Goal: Task Accomplishment & Management: Complete application form

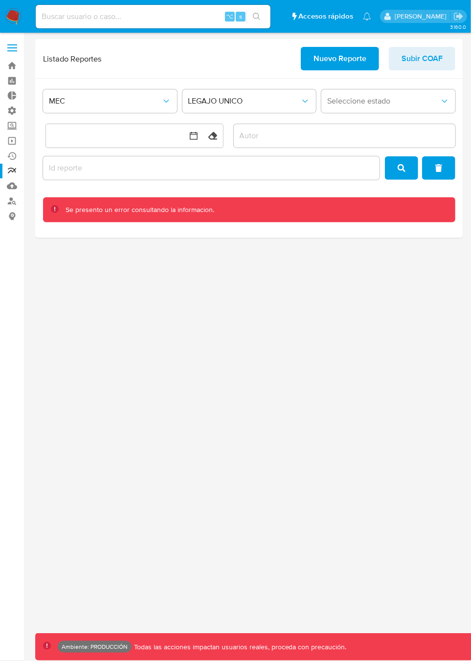
click at [120, 98] on span "MEC" at bounding box center [105, 101] width 112 height 10
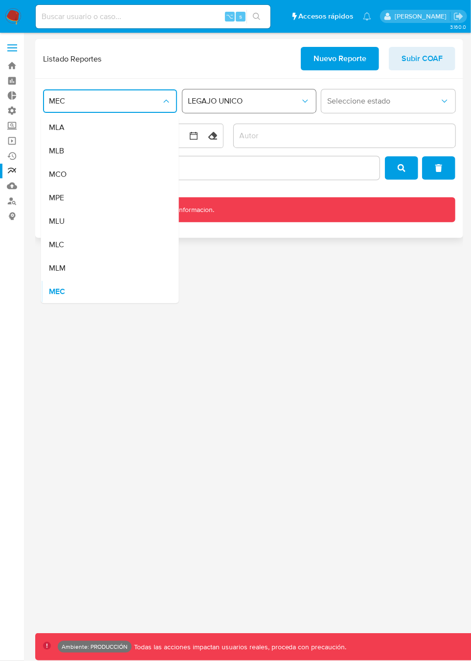
click at [239, 104] on span "LEGAJO UNICO" at bounding box center [244, 101] width 112 height 10
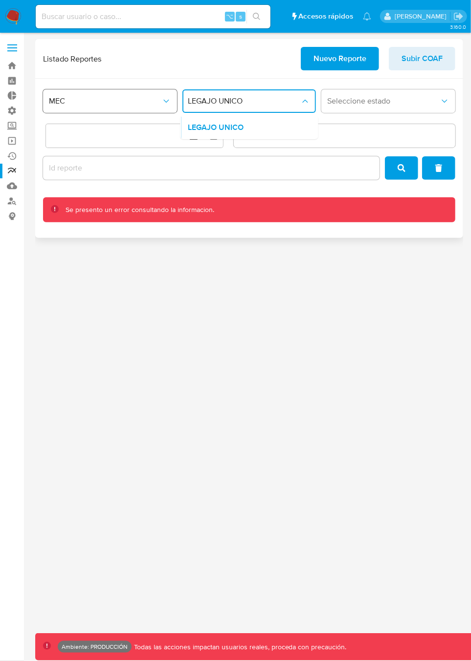
click at [122, 105] on span "MEC" at bounding box center [105, 101] width 112 height 10
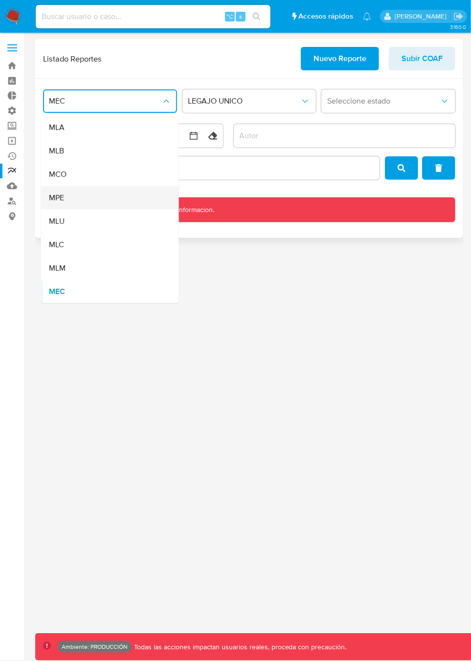
click at [99, 202] on div "MPE" at bounding box center [107, 197] width 116 height 23
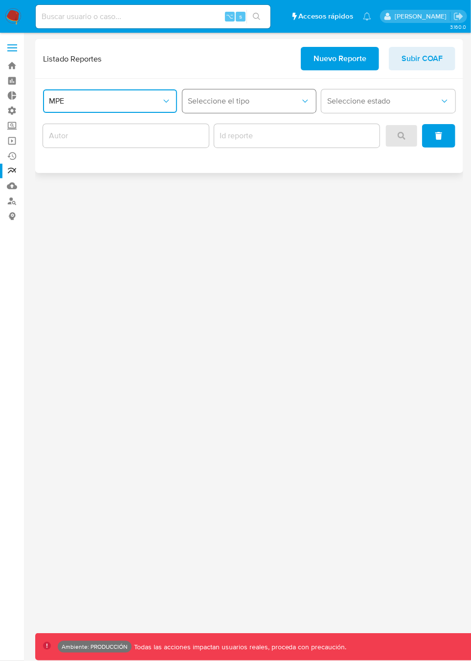
click at [237, 103] on span "Seleccione el tipo" at bounding box center [244, 101] width 112 height 10
click at [250, 128] on div "LEGAJO UNICO" at bounding box center [246, 127] width 116 height 23
click at [161, 94] on button "Seleccione el sitio" at bounding box center [110, 100] width 134 height 23
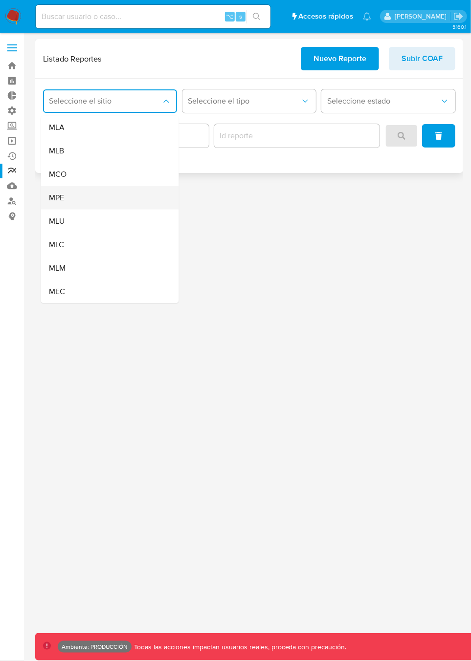
click at [88, 195] on div "MPE" at bounding box center [107, 197] width 116 height 23
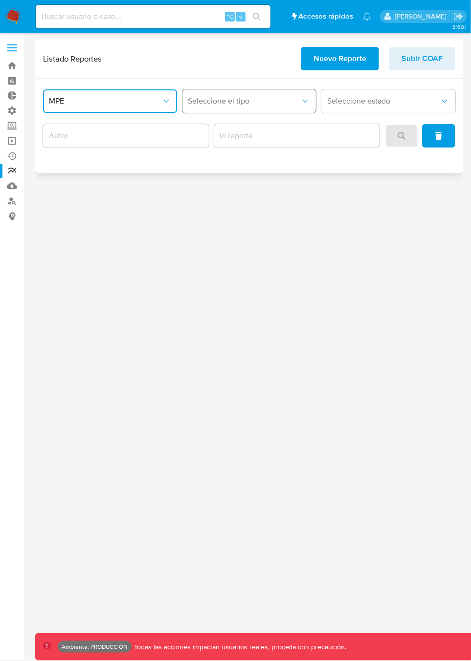
click at [222, 109] on button "Seleccione el tipo" at bounding box center [249, 100] width 134 height 23
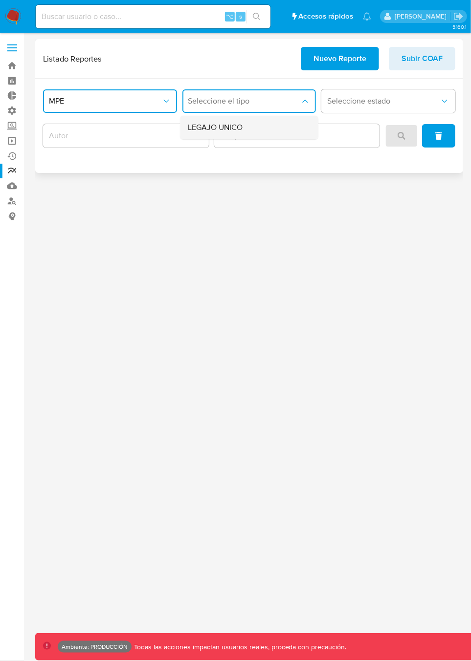
click at [214, 131] on span "LEGAJO UNICO" at bounding box center [215, 128] width 55 height 10
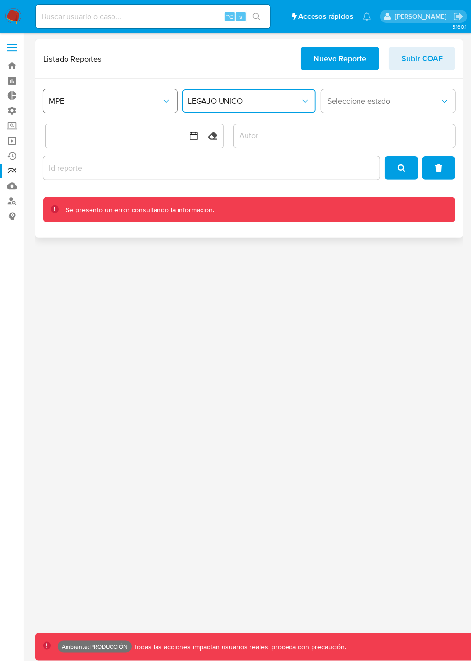
click at [99, 101] on span "MPE" at bounding box center [105, 101] width 112 height 10
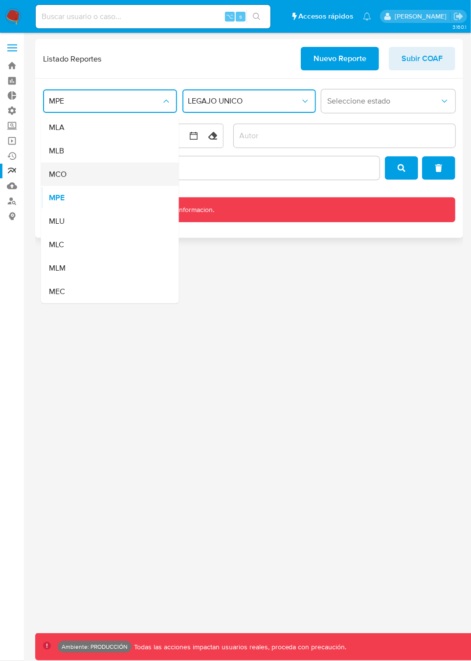
click at [77, 172] on div "MCO" at bounding box center [107, 174] width 116 height 23
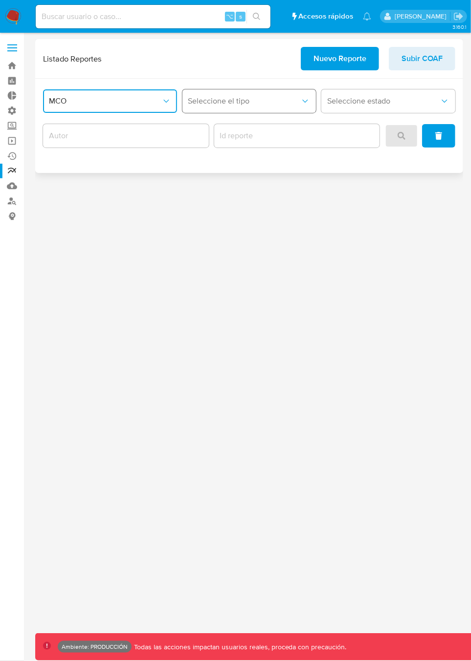
click at [237, 107] on button "Seleccione el tipo" at bounding box center [249, 100] width 134 height 23
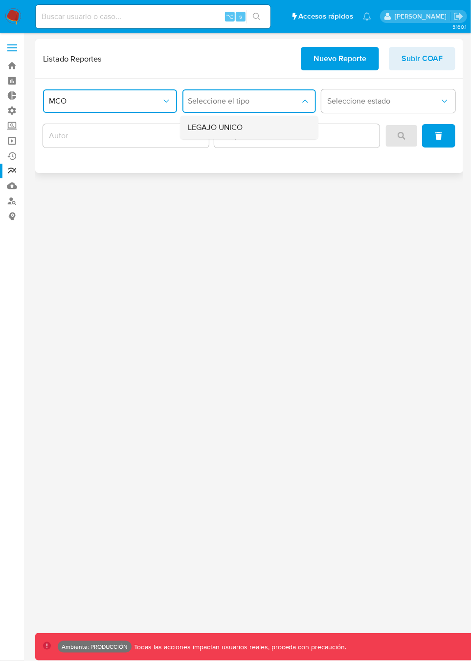
click at [240, 132] on span "LEGAJO UNICO" at bounding box center [215, 128] width 55 height 10
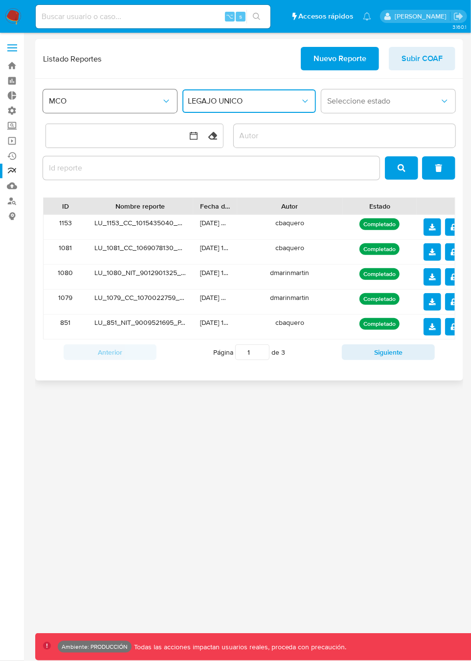
click at [97, 95] on button "MCO" at bounding box center [110, 100] width 134 height 23
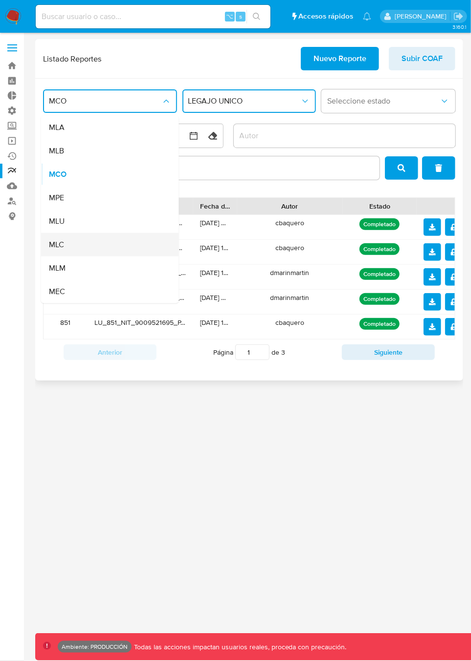
click at [89, 242] on div "MLC" at bounding box center [107, 244] width 116 height 23
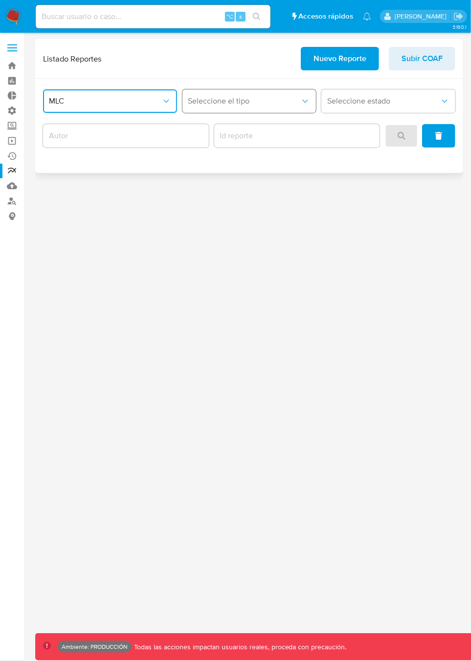
click at [215, 106] on span "Seleccione el tipo" at bounding box center [244, 101] width 112 height 10
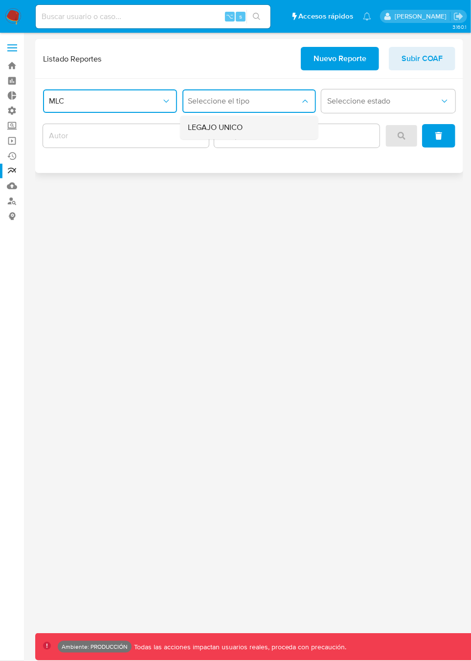
click at [212, 124] on span "LEGAJO UNICO" at bounding box center [215, 128] width 55 height 10
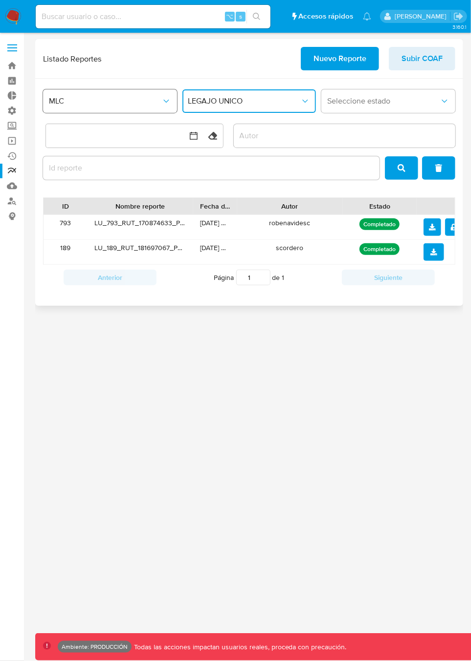
click at [108, 106] on button "MLC" at bounding box center [110, 100] width 134 height 23
click at [358, 104] on span "Seleccione estado" at bounding box center [383, 101] width 112 height 10
click at [102, 96] on span "MLC" at bounding box center [105, 101] width 112 height 10
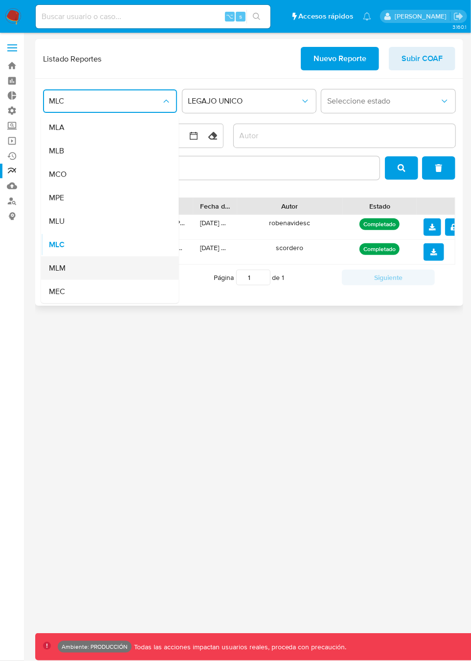
click at [78, 275] on div "MLM" at bounding box center [107, 268] width 116 height 23
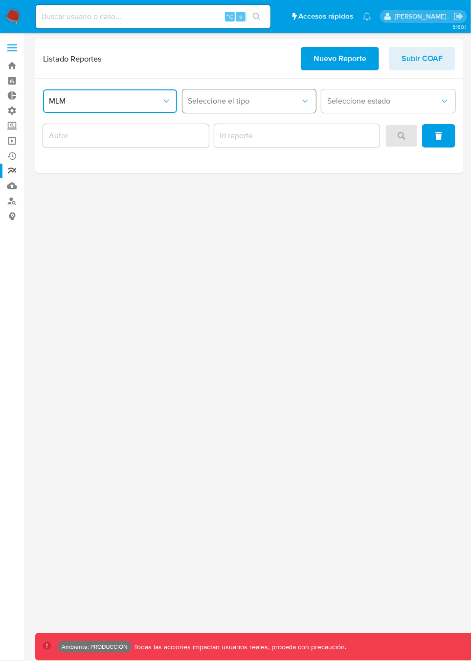
click at [224, 98] on span "Seleccione el tipo" at bounding box center [244, 101] width 112 height 10
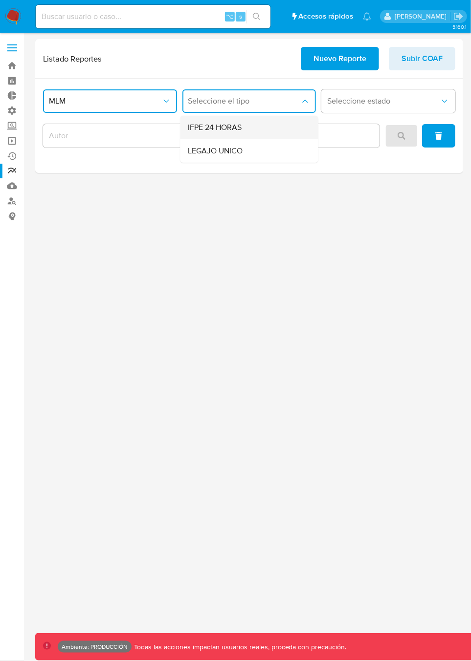
click at [231, 132] on span "IFPE 24 HORAS" at bounding box center [215, 128] width 54 height 10
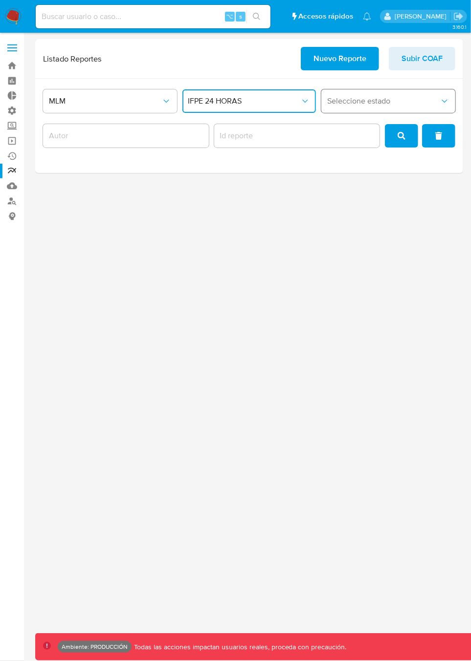
click at [372, 103] on span "Seleccione estado" at bounding box center [383, 101] width 112 height 10
click at [203, 104] on span "IFPE 24 HORAS" at bounding box center [244, 101] width 112 height 10
click at [87, 96] on span "MLM" at bounding box center [105, 101] width 112 height 10
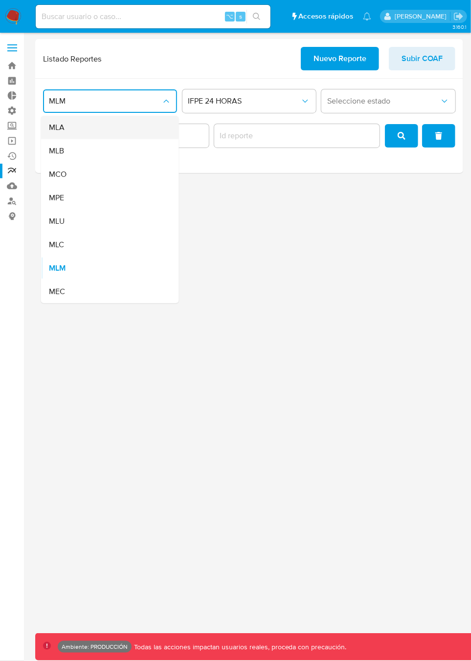
click at [81, 131] on div "MLA" at bounding box center [107, 127] width 116 height 23
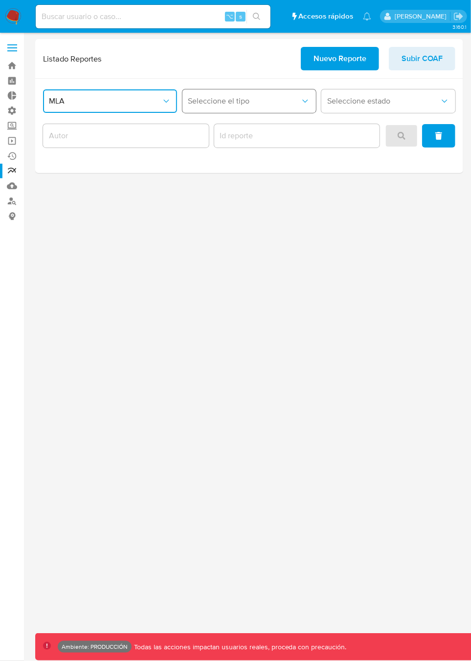
click at [219, 107] on button "Seleccione el tipo" at bounding box center [249, 100] width 134 height 23
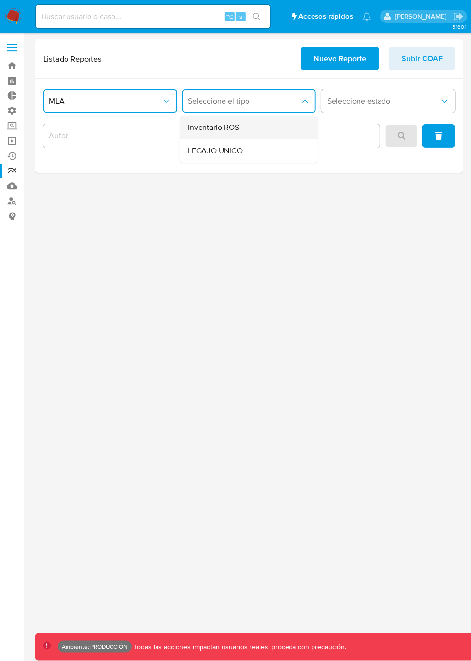
click at [238, 128] on span "Inventario ROS" at bounding box center [213, 128] width 51 height 10
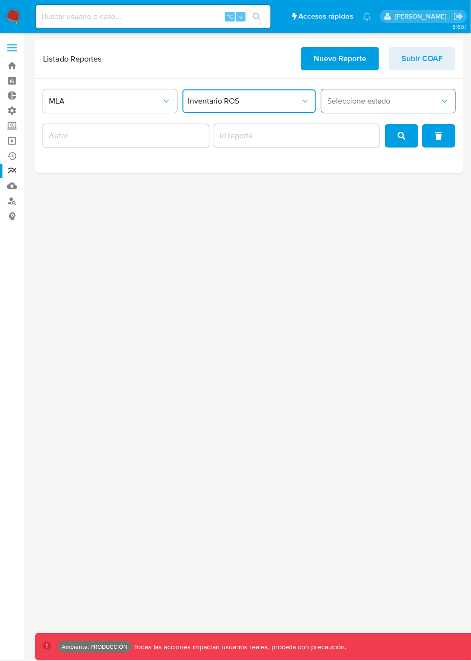
click at [356, 107] on button "Seleccione estado" at bounding box center [388, 100] width 134 height 23
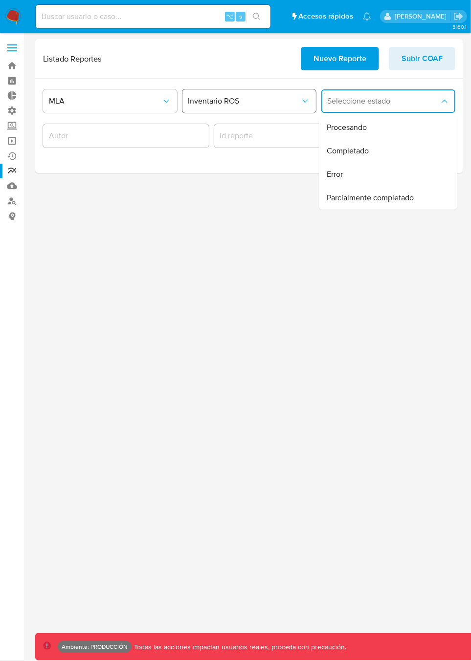
click at [251, 105] on span "Inventario ROS" at bounding box center [244, 101] width 112 height 10
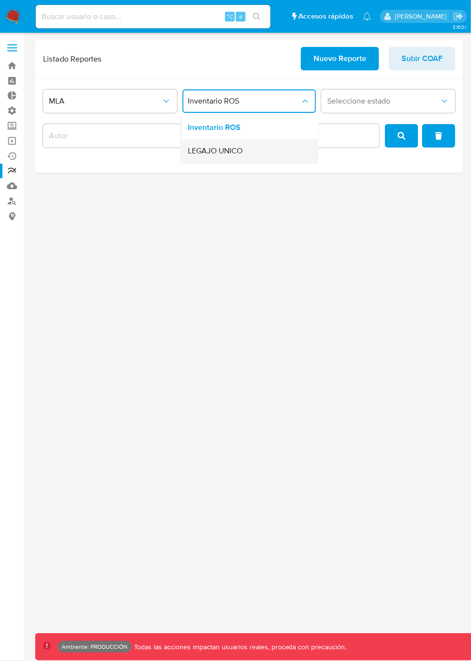
click at [220, 152] on span "LEGAJO UNICO" at bounding box center [215, 151] width 55 height 10
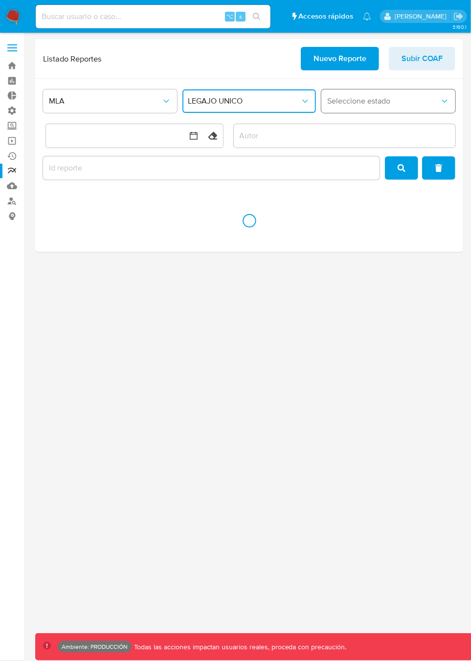
click at [361, 107] on button "Seleccione estado" at bounding box center [388, 100] width 134 height 23
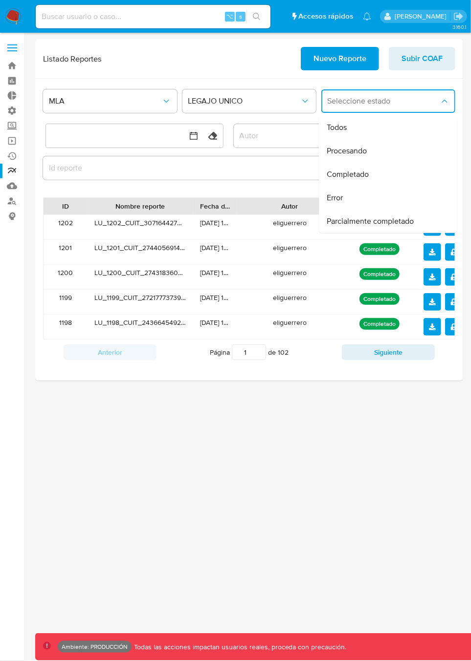
click at [233, 79] on div "MLA LEGAJO UNICO Seleccione estado Todos Procesando Completado Error Parcialmen…" at bounding box center [249, 230] width 428 height 302
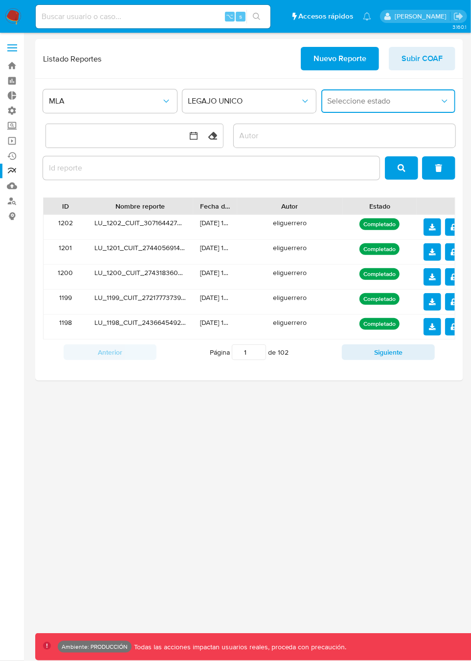
click at [357, 103] on span "Seleccione estado" at bounding box center [383, 101] width 112 height 10
click at [246, 73] on div "Listado Reportes Nuevo Reporte Subir COAF" at bounding box center [249, 59] width 428 height 40
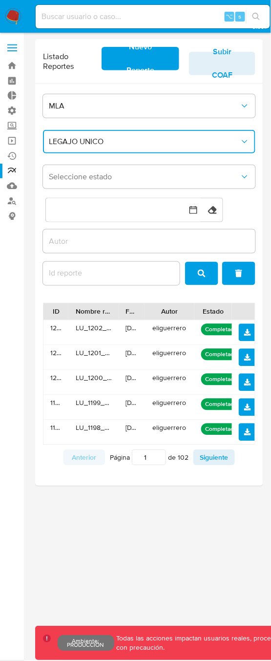
click at [108, 147] on span "LEGAJO UNICO" at bounding box center [144, 142] width 191 height 10
click at [104, 189] on button "Seleccione estado" at bounding box center [149, 176] width 213 height 23
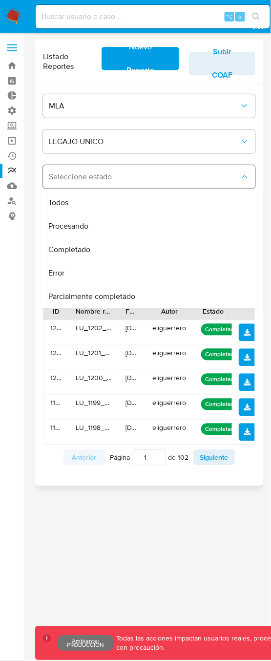
click at [100, 182] on span "Seleccione estado" at bounding box center [144, 177] width 191 height 10
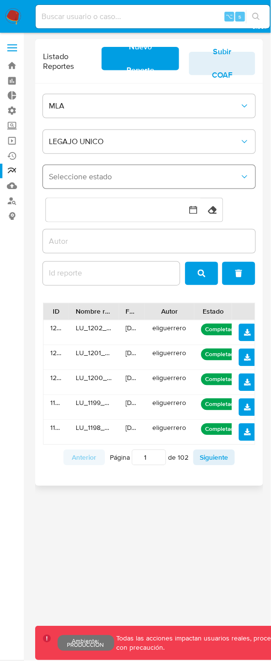
click at [100, 182] on span "Seleccione estado" at bounding box center [144, 177] width 191 height 10
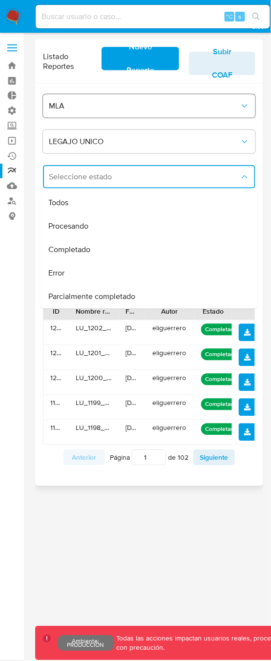
click at [81, 111] on span "MLA" at bounding box center [144, 106] width 191 height 10
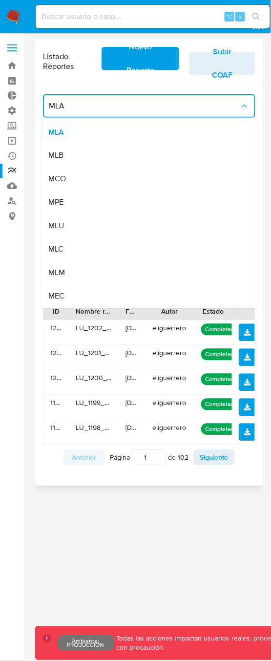
click at [74, 166] on div "MLB" at bounding box center [146, 155] width 195 height 23
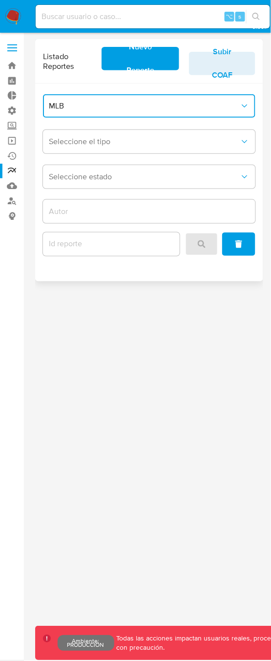
click at [94, 118] on button "MLB" at bounding box center [149, 105] width 213 height 23
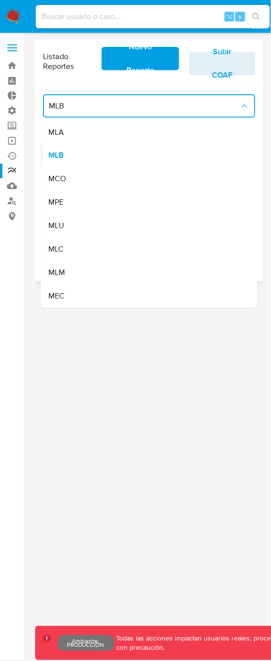
click at [86, 140] on div "MLA" at bounding box center [146, 132] width 195 height 23
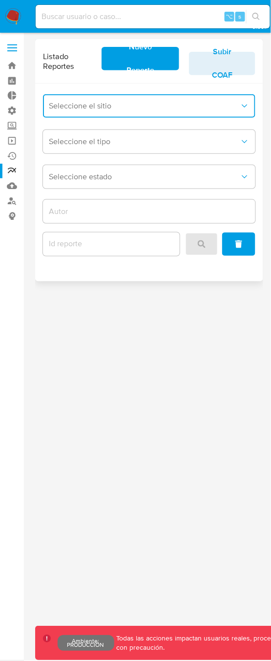
click at [123, 111] on span "Seleccione el sitio" at bounding box center [144, 106] width 191 height 10
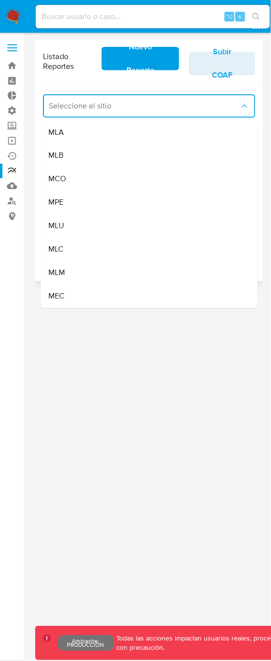
click at [88, 140] on div "MLA" at bounding box center [146, 132] width 195 height 23
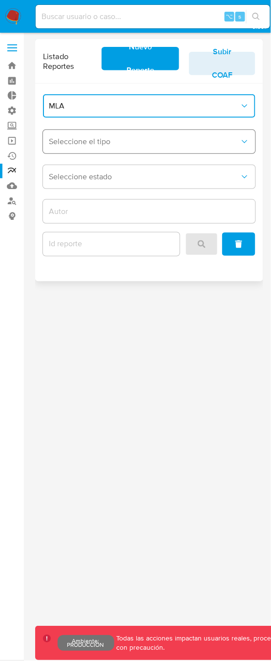
click at [117, 147] on span "Seleccione el tipo" at bounding box center [144, 142] width 191 height 10
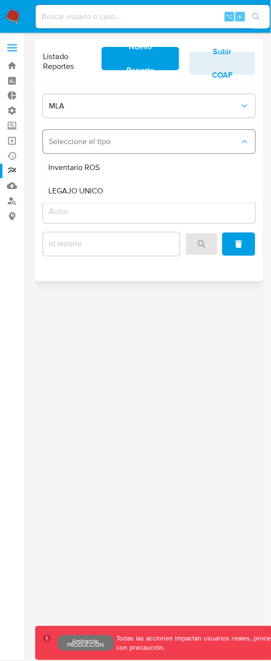
click at [108, 147] on span "Seleccione el tipo" at bounding box center [144, 142] width 191 height 10
click at [101, 111] on span "MLA" at bounding box center [144, 106] width 191 height 10
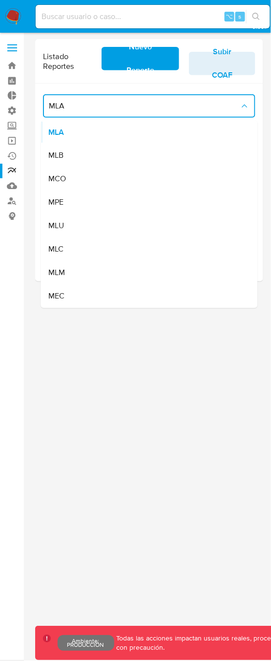
click at [91, 163] on div "MLB" at bounding box center [146, 155] width 195 height 23
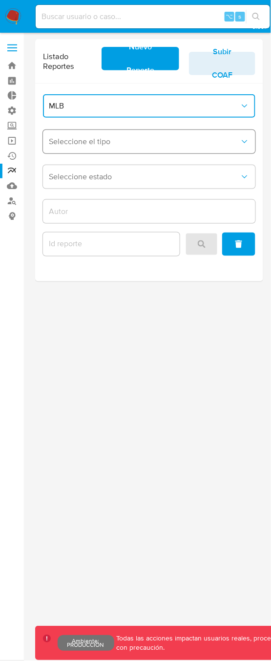
click at [105, 153] on button "Seleccione el tipo" at bounding box center [149, 141] width 213 height 23
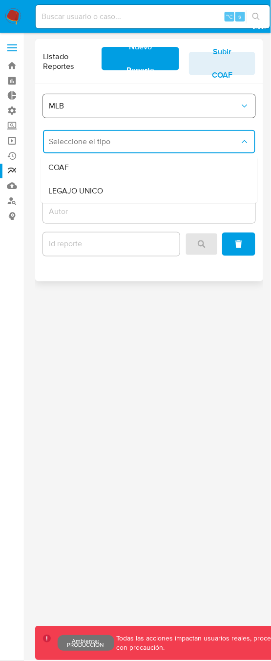
click at [105, 118] on button "MLB" at bounding box center [149, 105] width 213 height 23
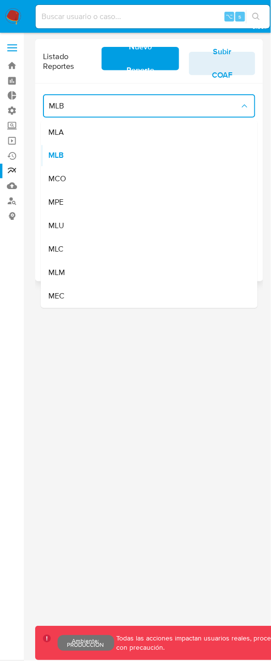
click at [84, 139] on div "MLA" at bounding box center [146, 132] width 195 height 23
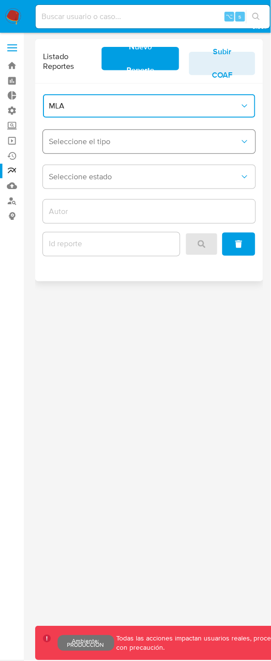
click at [108, 147] on span "Seleccione el tipo" at bounding box center [144, 142] width 191 height 10
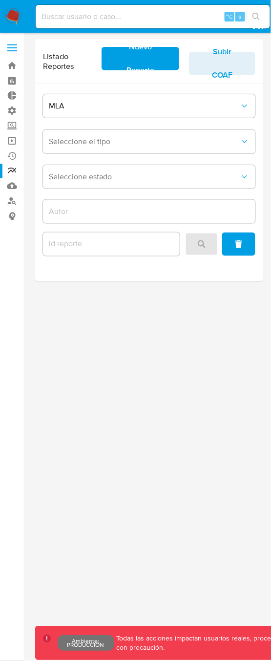
click at [174, 331] on div "3.160.1 Ambiente: PRODUCCIÓN Todas las acciones impactan usuarios reales, proce…" at bounding box center [149, 347] width 228 height 616
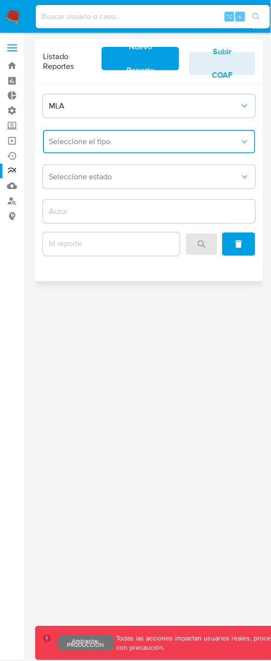
click at [183, 152] on button "Seleccione el tipo" at bounding box center [149, 141] width 213 height 23
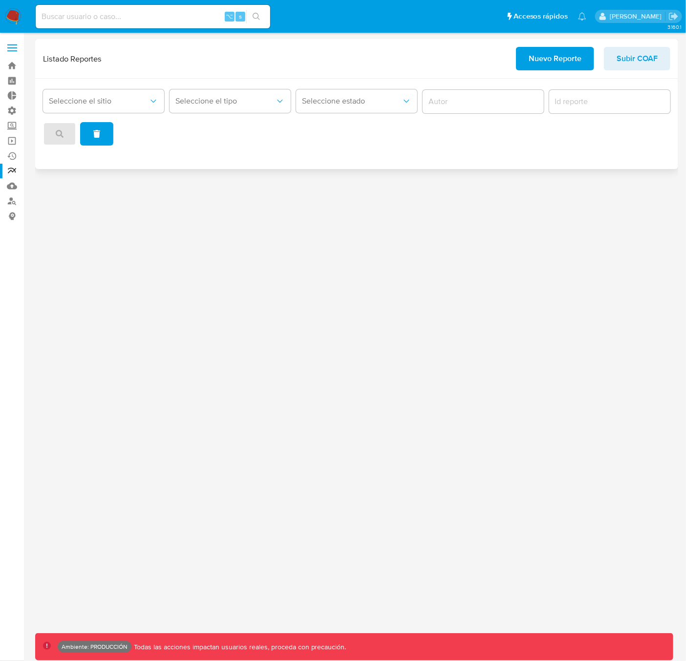
click at [557, 59] on span "Nuevo Reporte" at bounding box center [555, 58] width 53 height 21
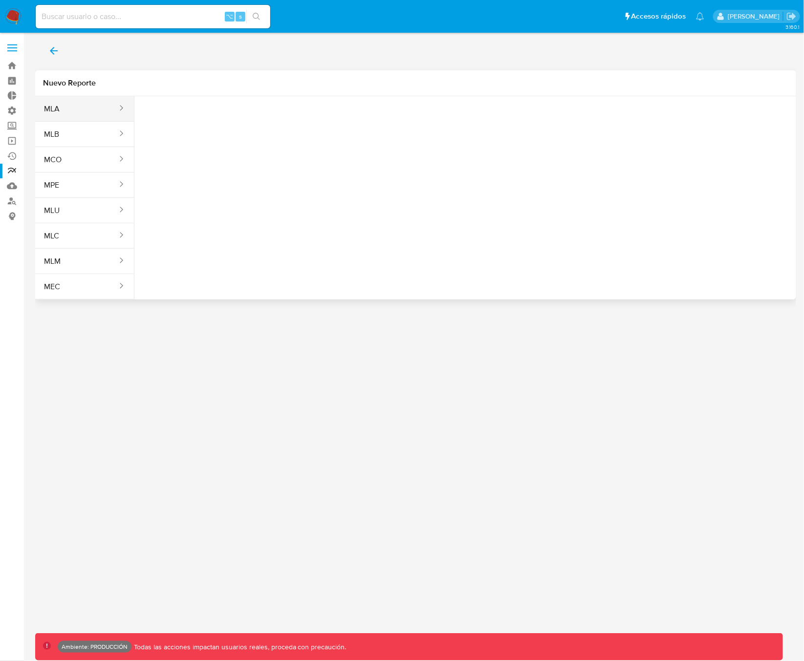
click at [77, 113] on button "MLA" at bounding box center [76, 108] width 83 height 23
click at [169, 123] on span "Seleccione una opcion" at bounding box center [191, 122] width 86 height 10
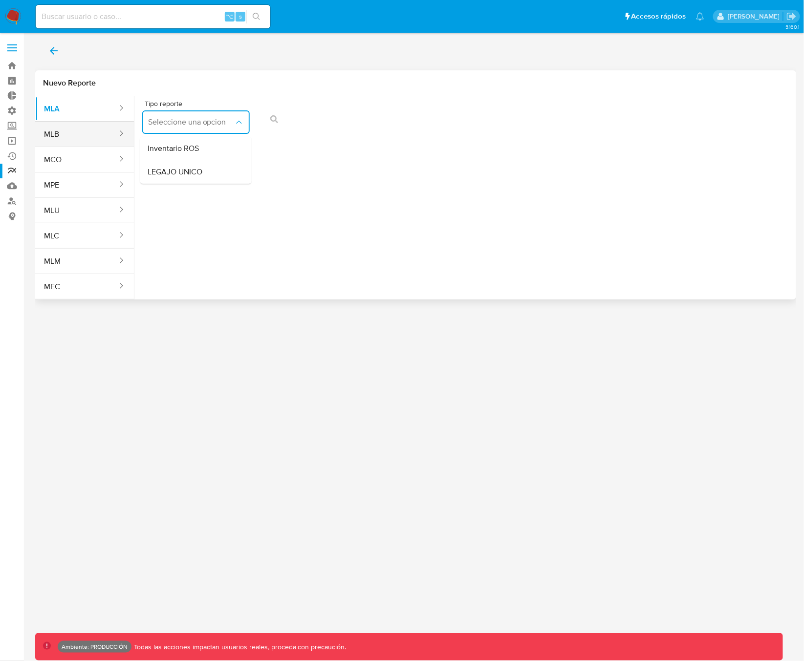
click at [83, 136] on button "MLB" at bounding box center [76, 134] width 83 height 23
click at [172, 121] on span "Seleccione una opcion" at bounding box center [191, 122] width 86 height 10
click at [87, 164] on button "MCO" at bounding box center [76, 159] width 83 height 23
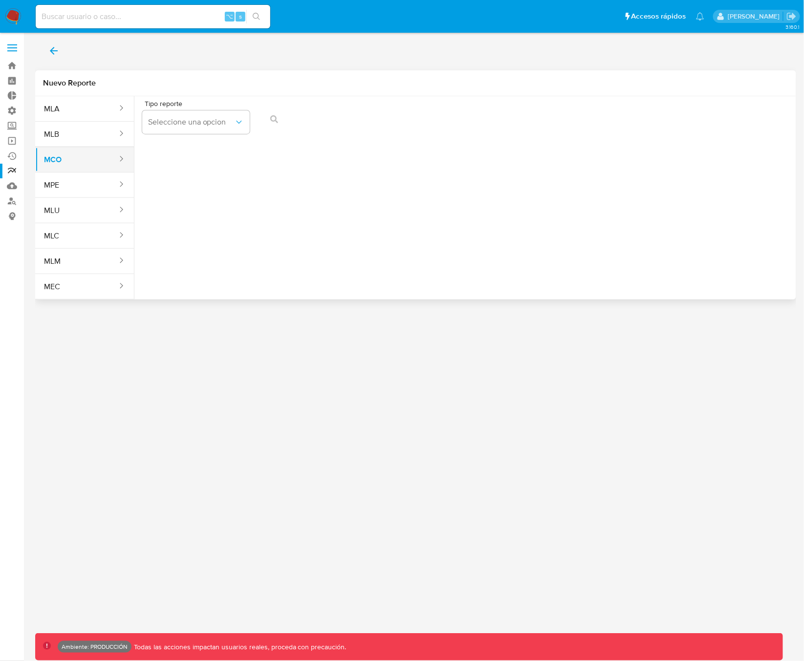
click at [87, 164] on button "MCO" at bounding box center [76, 159] width 83 height 23
click at [173, 124] on span "Seleccione una opcion" at bounding box center [191, 122] width 86 height 10
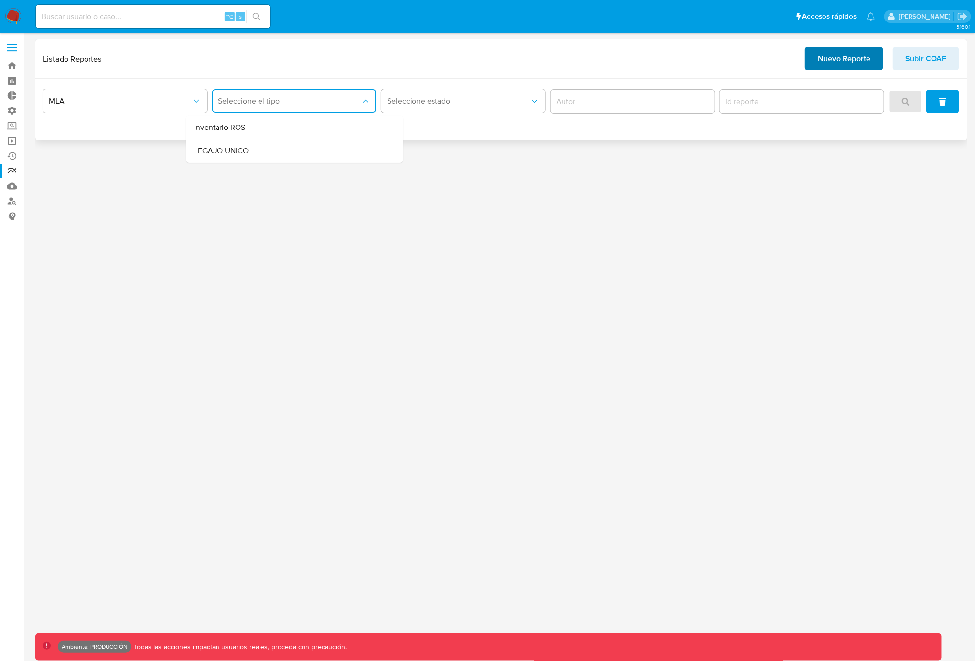
click at [837, 59] on span "Nuevo Reporte" at bounding box center [843, 58] width 53 height 21
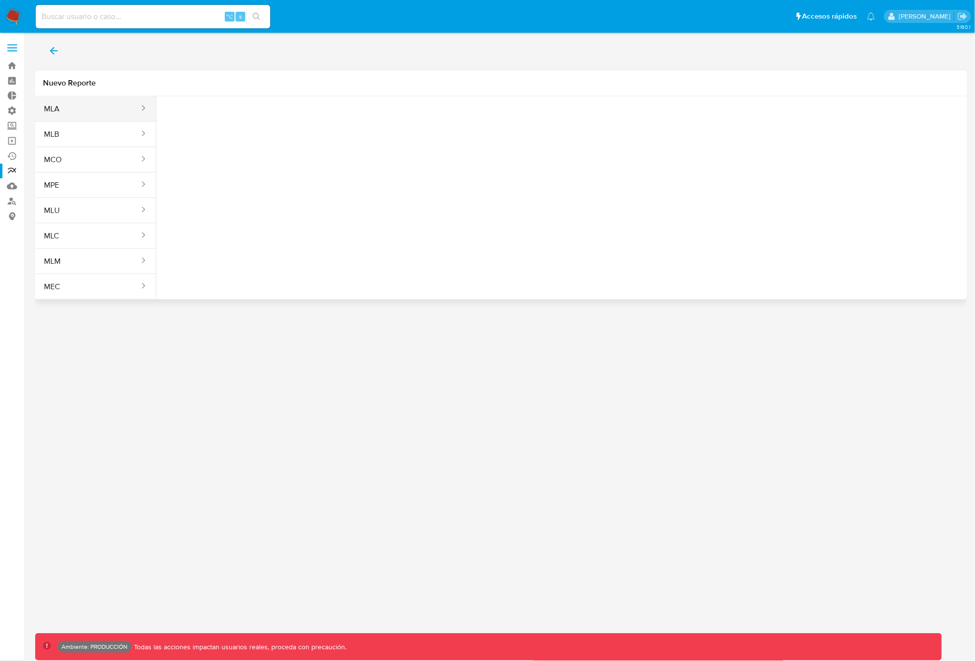
click at [65, 115] on button "MLA" at bounding box center [87, 108] width 105 height 23
click at [82, 145] on button "MLB" at bounding box center [87, 134] width 105 height 23
click at [96, 179] on button "MPE" at bounding box center [87, 184] width 105 height 23
click at [211, 128] on button "Seleccione una opcion" at bounding box center [217, 121] width 107 height 23
click at [219, 150] on span "LEGAJO UNICO" at bounding box center [197, 149] width 55 height 10
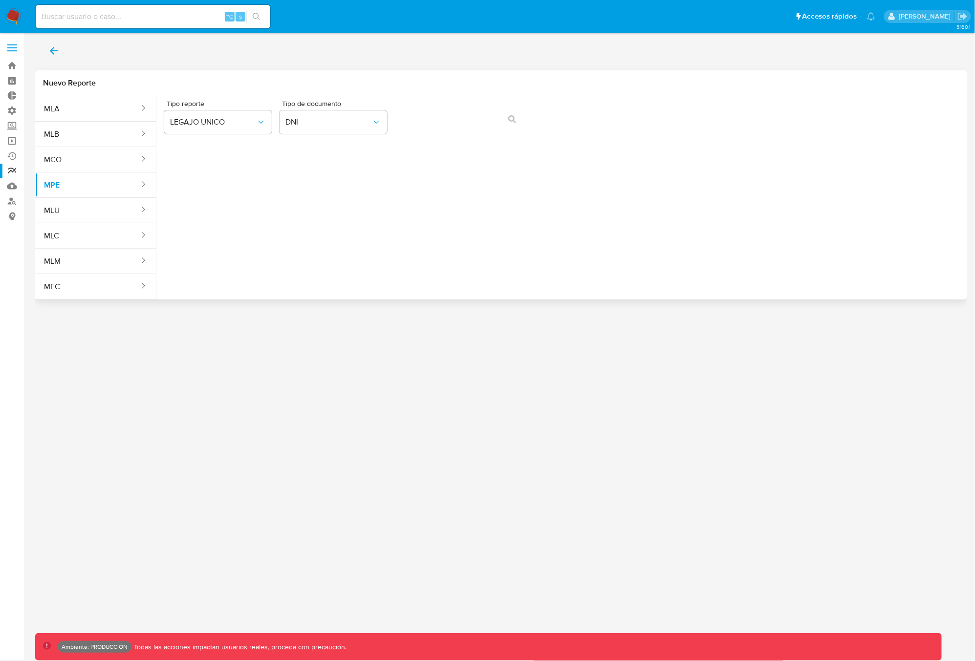
click at [512, 117] on div "Tipo reporte LEGAJO UNICO Tipo de documento DNI" at bounding box center [561, 119] width 795 height 38
click at [79, 113] on button "MLA" at bounding box center [87, 108] width 105 height 23
drag, startPoint x: 230, startPoint y: 121, endPoint x: 235, endPoint y: 124, distance: 5.5
click at [230, 121] on span "Seleccione una opcion" at bounding box center [213, 122] width 86 height 10
drag, startPoint x: 212, startPoint y: 151, endPoint x: 272, endPoint y: 133, distance: 63.2
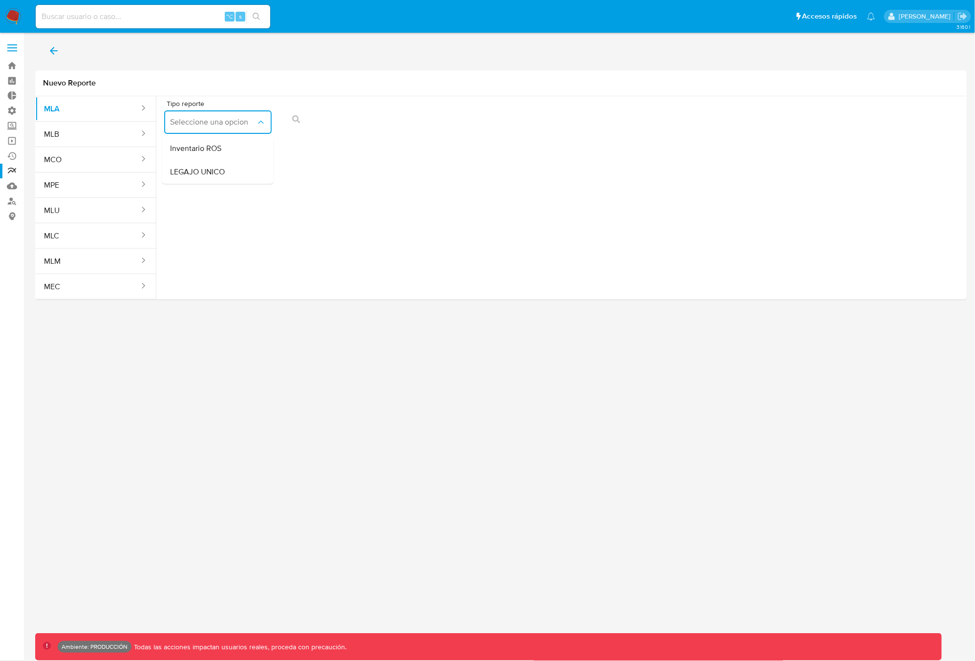
click at [212, 151] on span "Inventario ROS" at bounding box center [195, 149] width 51 height 10
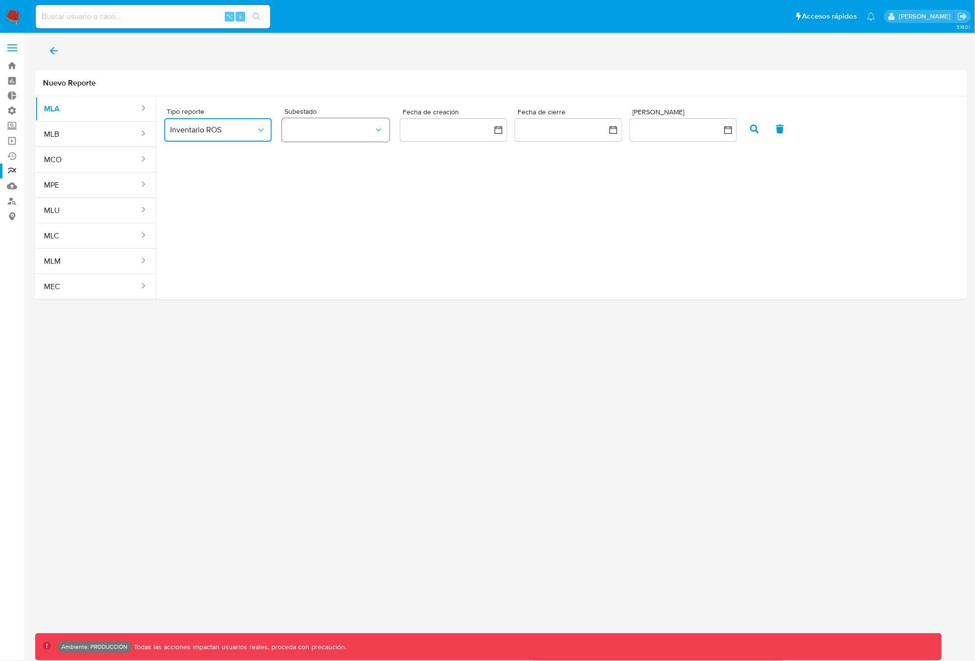
click at [367, 126] on button "button" at bounding box center [335, 129] width 107 height 23
click at [344, 157] on div "ROS" at bounding box center [331, 156] width 86 height 23
click at [476, 139] on button "button" at bounding box center [453, 129] width 107 height 23
click at [756, 129] on icon "button" at bounding box center [754, 129] width 9 height 9
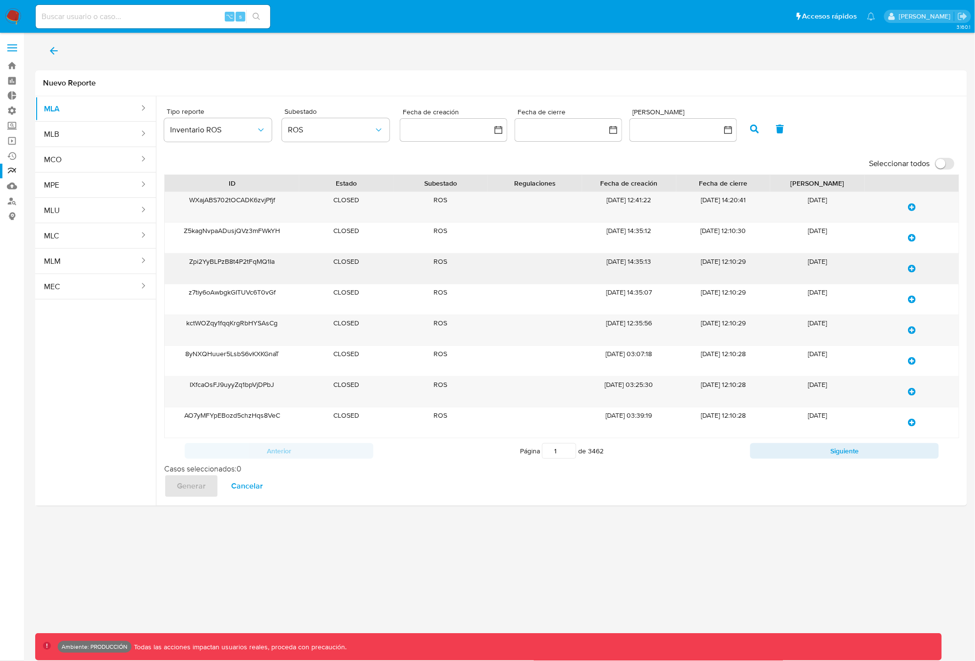
click at [914, 269] on icon "update-list" at bounding box center [912, 269] width 8 height 8
click at [910, 330] on icon "update-list" at bounding box center [912, 330] width 8 height 8
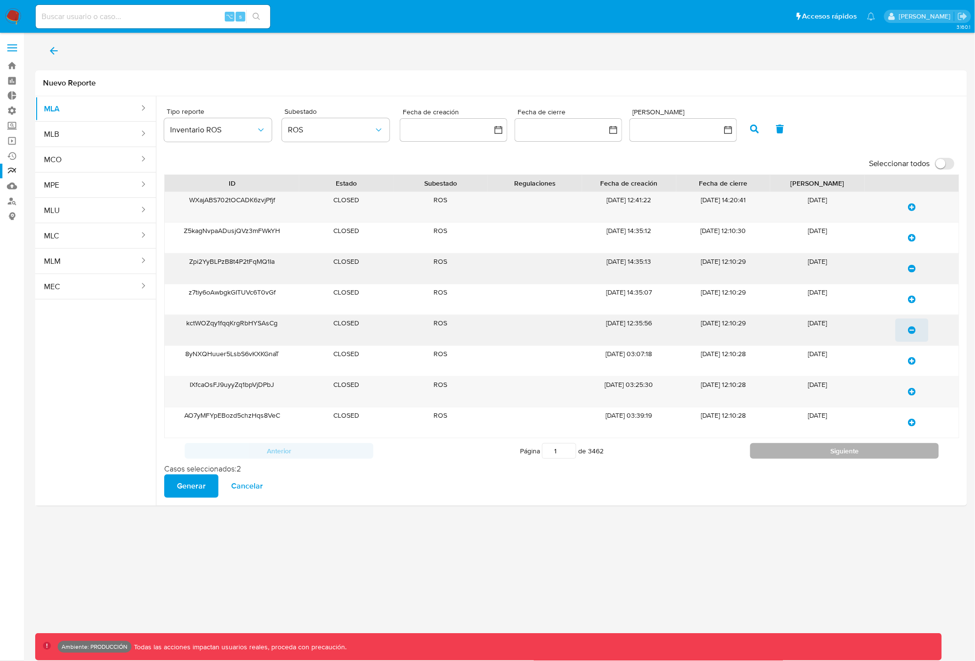
click at [811, 450] on button "Siguiente" at bounding box center [844, 451] width 189 height 16
type input "2"
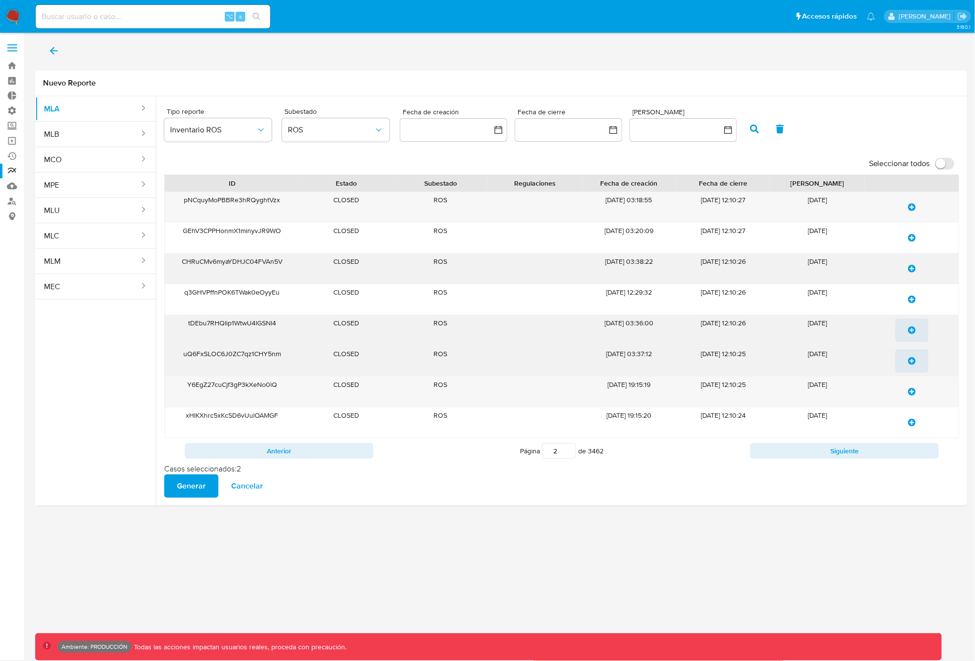
click at [913, 364] on icon "update-list" at bounding box center [912, 361] width 8 height 8
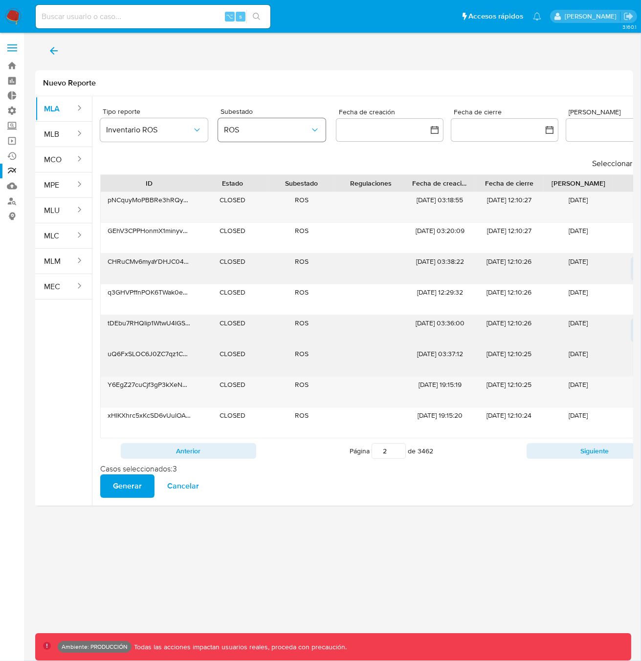
click at [258, 134] on span "ROS" at bounding box center [267, 130] width 86 height 10
click at [178, 104] on div "Tipo reporte Inventario ROS Subestado ROS ROS Match Confirmed Fecha de creación…" at bounding box center [391, 126] width 582 height 53
click at [149, 129] on span "Inventario ROS" at bounding box center [149, 130] width 86 height 10
click at [143, 179] on span "LEGAJO UNICO" at bounding box center [133, 179] width 55 height 10
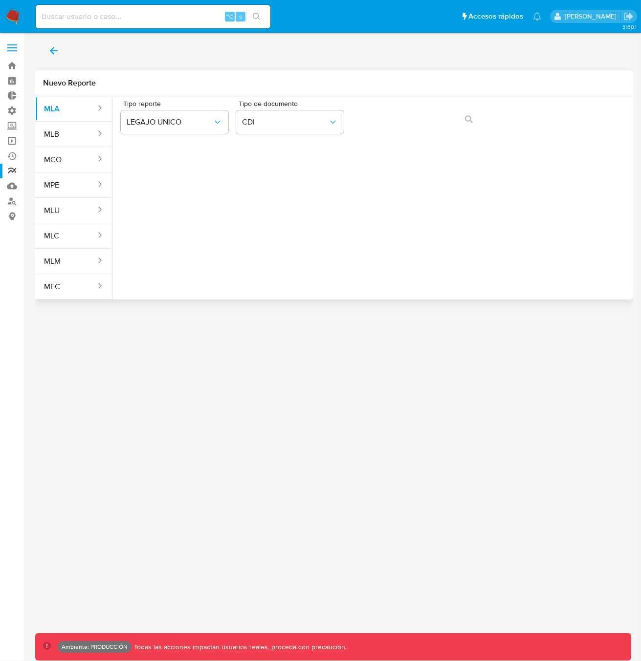
click at [473, 120] on div "Tipo reporte LEGAJO UNICO Tipo de documento CDI" at bounding box center [373, 119] width 504 height 38
click at [282, 126] on span "CDI" at bounding box center [285, 122] width 86 height 10
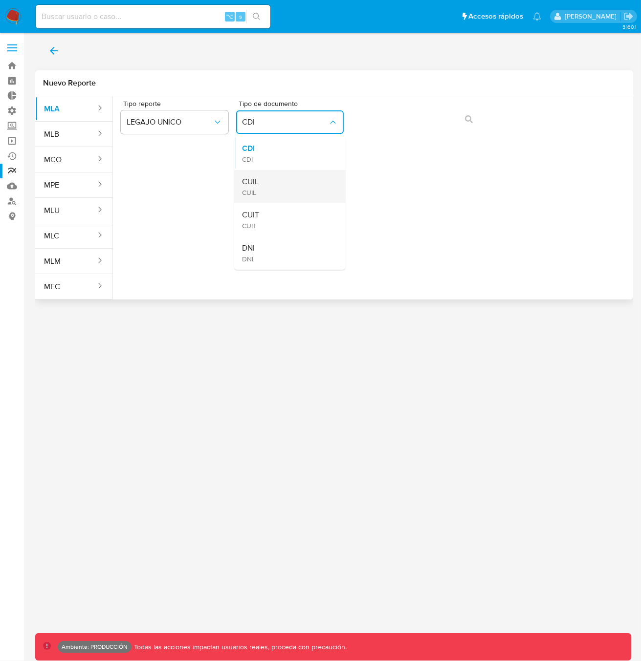
click at [265, 185] on div "CUIL CUIL" at bounding box center [287, 186] width 90 height 33
click at [318, 124] on span "CUIL" at bounding box center [285, 122] width 86 height 10
click at [292, 214] on div "CUIT CUIT" at bounding box center [287, 219] width 90 height 33
click at [311, 125] on span "CUIT" at bounding box center [285, 122] width 86 height 10
click at [274, 244] on div "DNI DNI" at bounding box center [287, 252] width 90 height 33
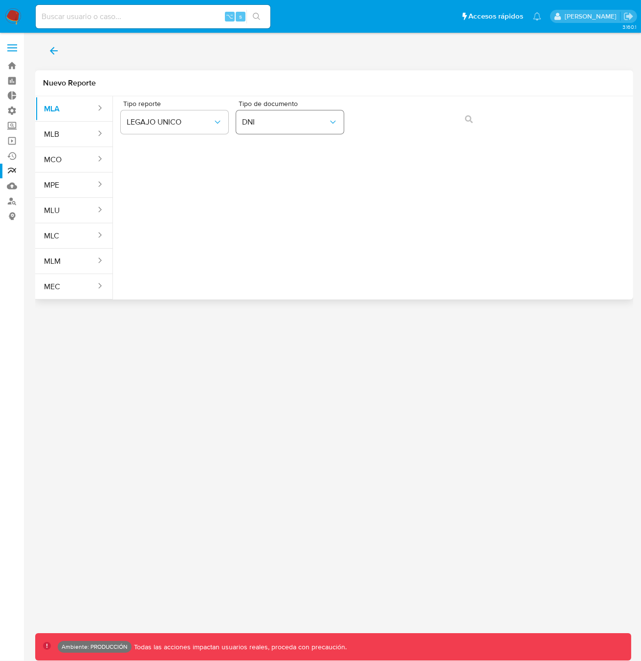
click at [282, 123] on span "DNI" at bounding box center [285, 122] width 86 height 10
click at [193, 118] on span "LEGAJO UNICO" at bounding box center [170, 122] width 86 height 10
click at [166, 150] on span "Inventario ROS" at bounding box center [152, 149] width 51 height 10
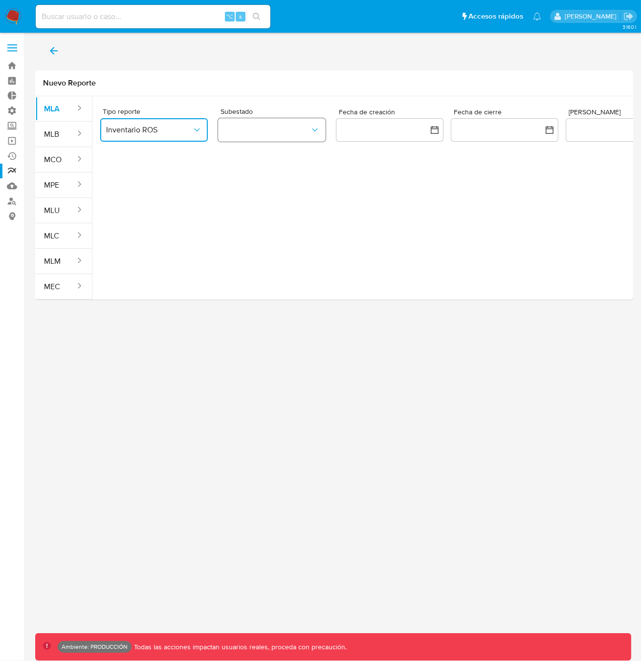
click at [283, 130] on button "button" at bounding box center [271, 129] width 107 height 23
click at [250, 161] on div "ROS" at bounding box center [267, 156] width 86 height 23
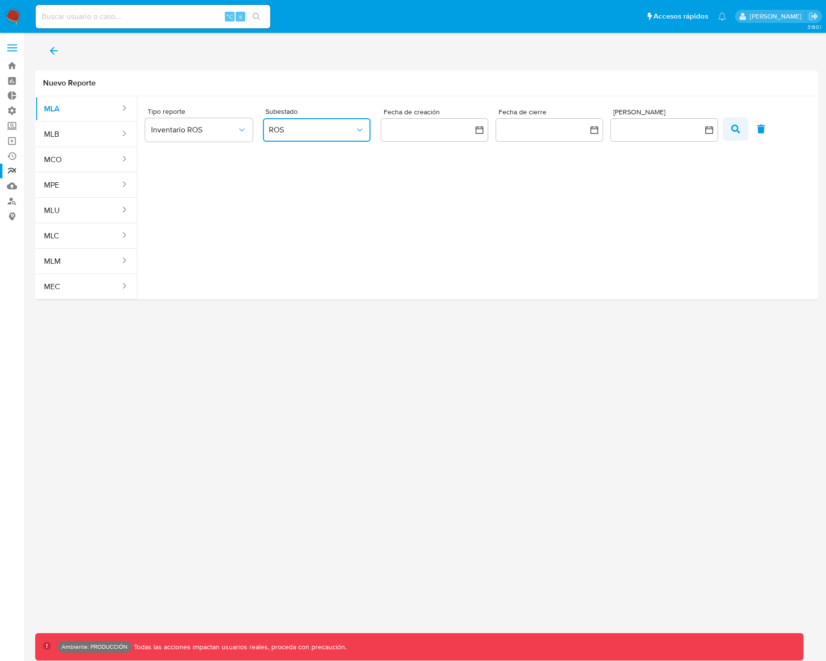
click at [734, 132] on icon "button" at bounding box center [735, 129] width 9 height 9
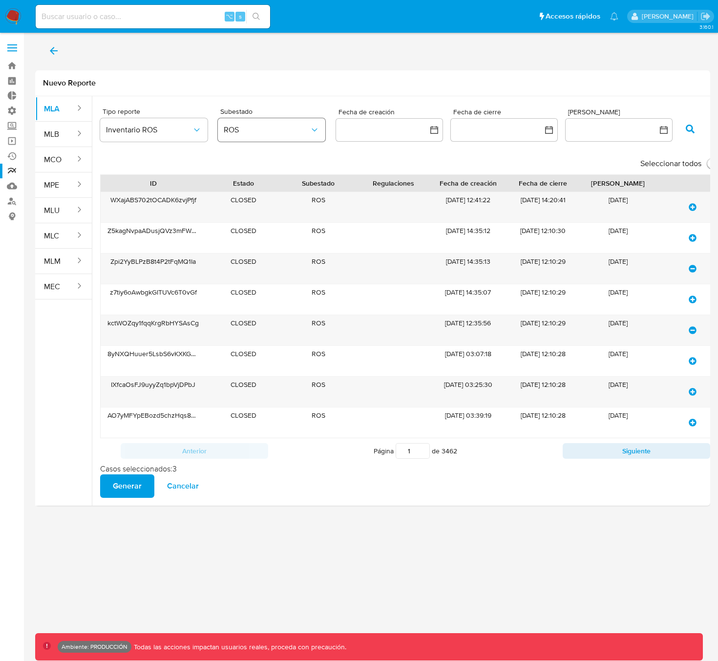
click at [251, 128] on span "ROS" at bounding box center [267, 130] width 86 height 10
click at [254, 178] on span "Match Confirmed" at bounding box center [253, 180] width 59 height 10
click at [690, 131] on icon "button" at bounding box center [690, 129] width 9 height 9
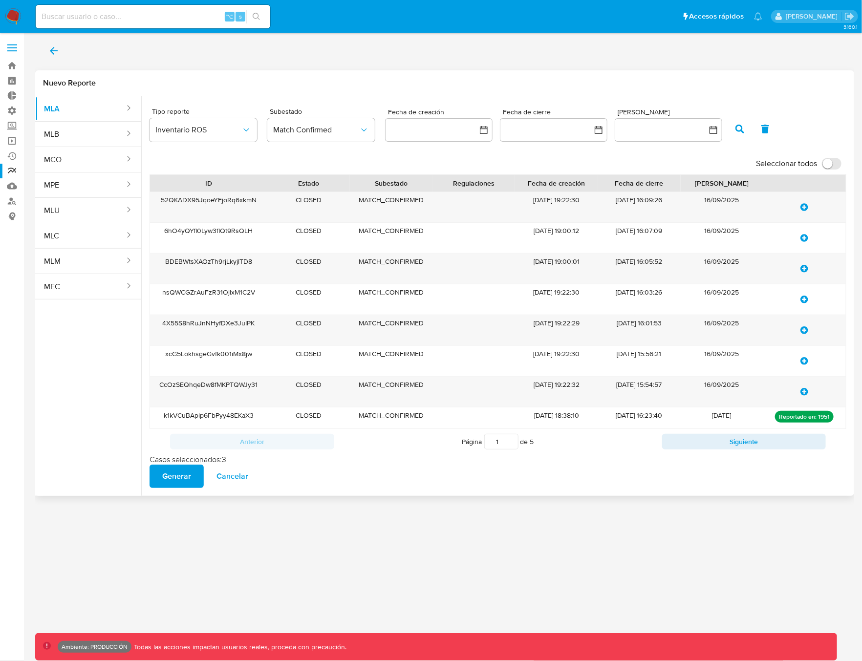
click at [737, 127] on icon "button" at bounding box center [739, 129] width 9 height 9
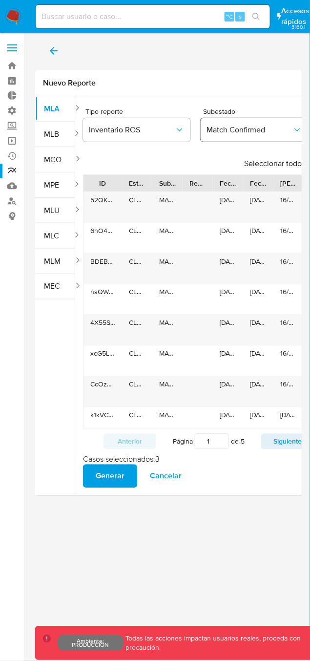
click at [229, 127] on span "Match Confirmed" at bounding box center [250, 130] width 86 height 10
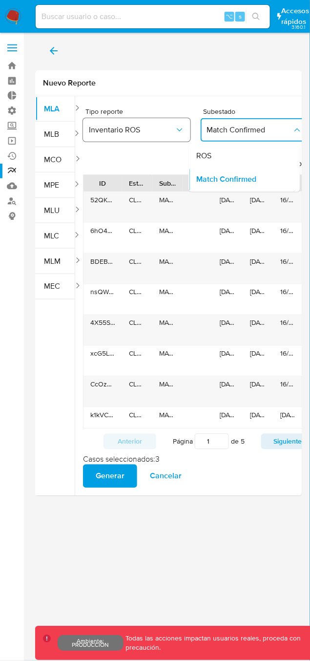
click at [140, 132] on span "Inventario ROS" at bounding box center [132, 130] width 86 height 10
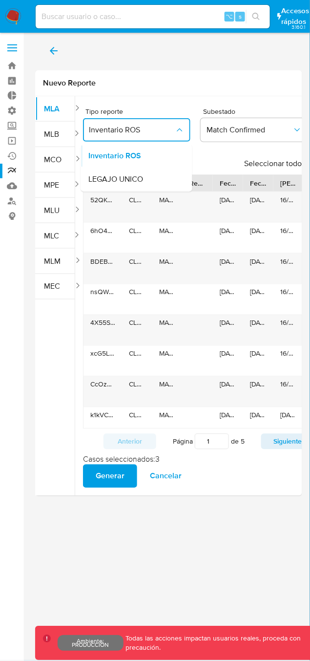
click at [207, 89] on div "Nuevo Reporte" at bounding box center [168, 83] width 267 height 26
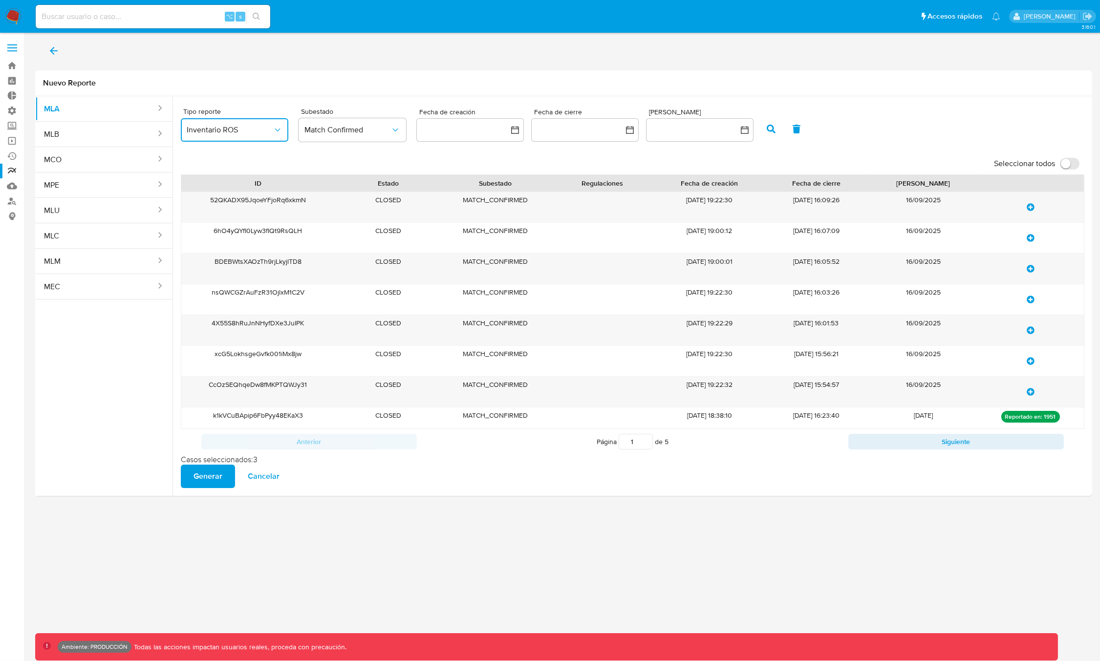
click at [221, 130] on span "Inventario ROS" at bounding box center [230, 130] width 86 height 10
click at [272, 87] on h1 "Nuevo Reporte" at bounding box center [563, 83] width 1041 height 10
click at [230, 127] on span "Inventario ROS" at bounding box center [230, 130] width 86 height 10
click at [974, 342] on main "3.160.1 Ambiente: PRODUCCIÓN Todas las acciones impactan usuarios reales, proce…" at bounding box center [550, 330] width 1100 height 661
